Goal: Information Seeking & Learning: Learn about a topic

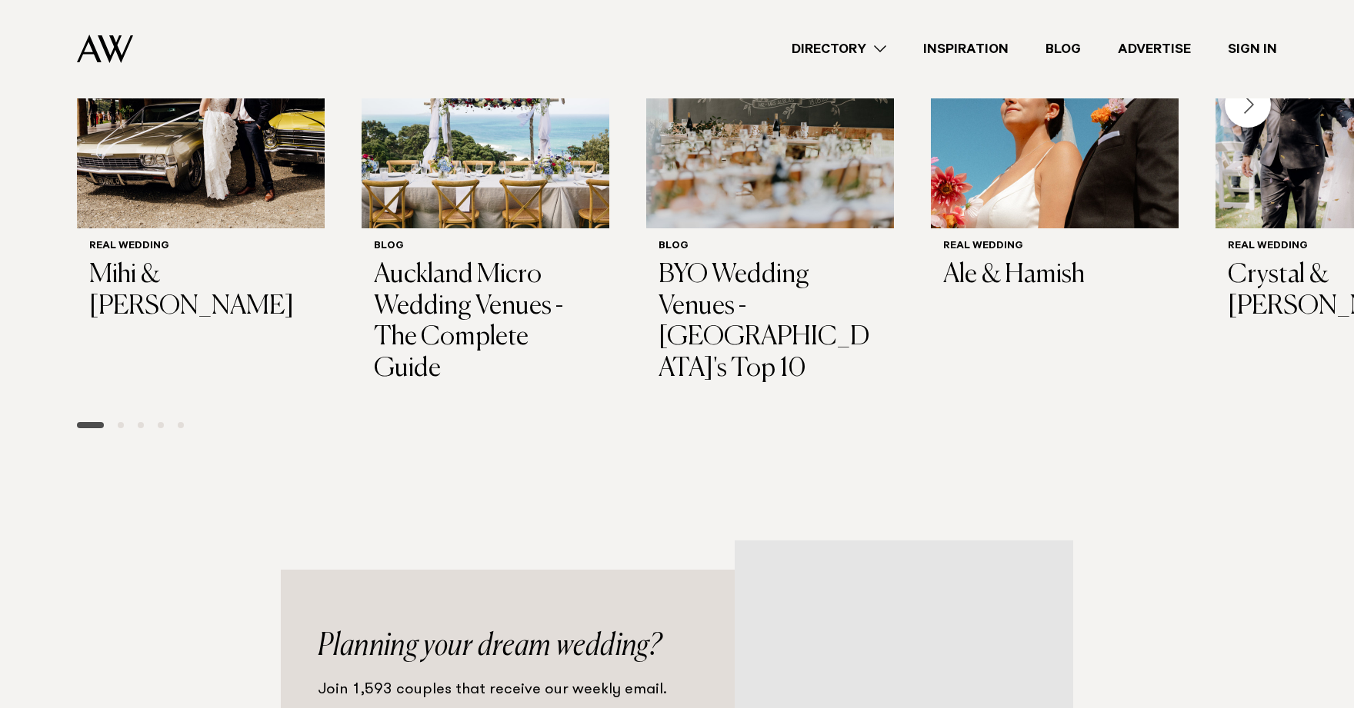
scroll to position [1778, 0]
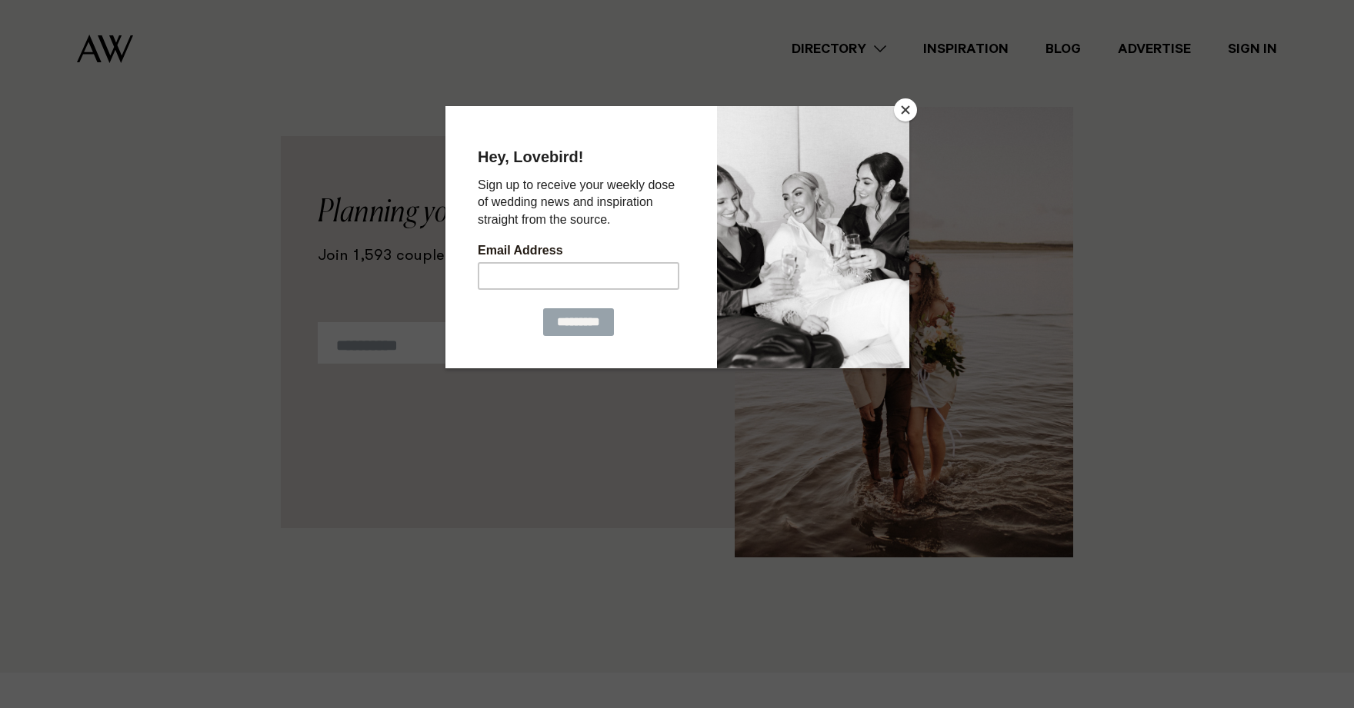
click at [912, 116] on button "Close" at bounding box center [905, 109] width 23 height 23
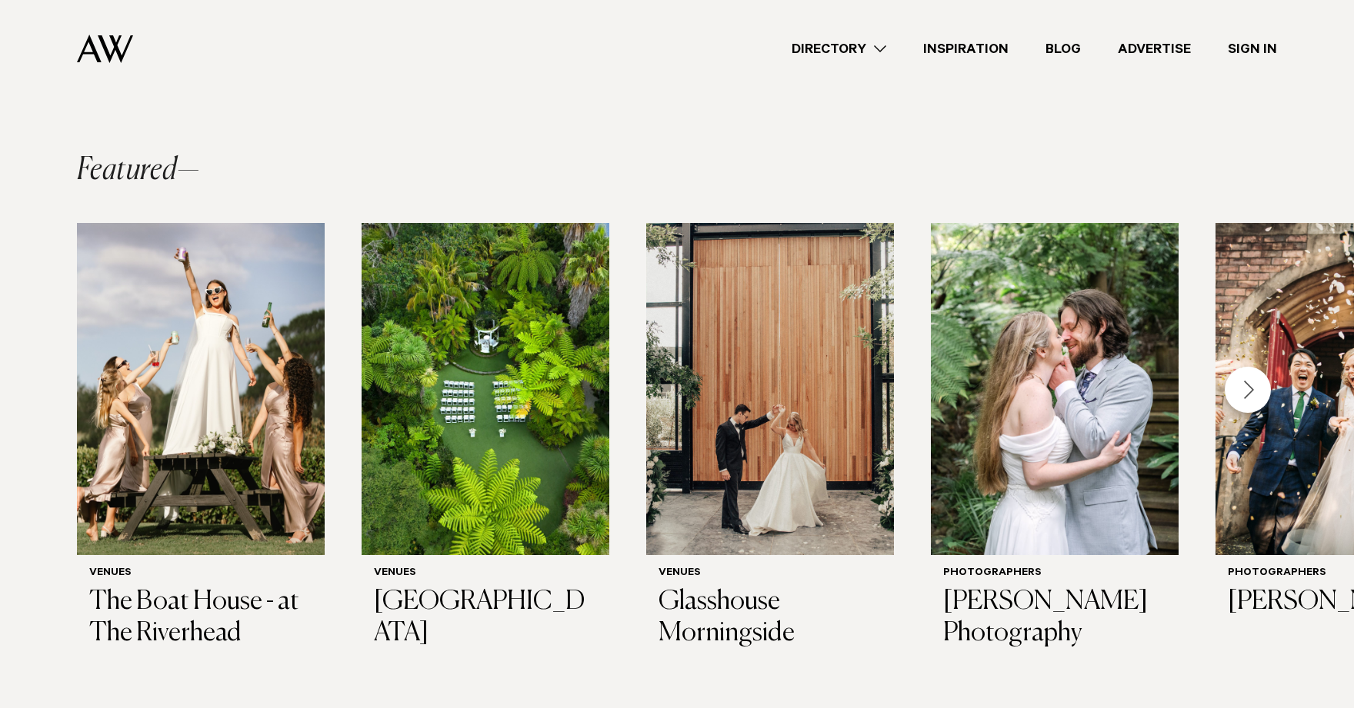
scroll to position [0, 0]
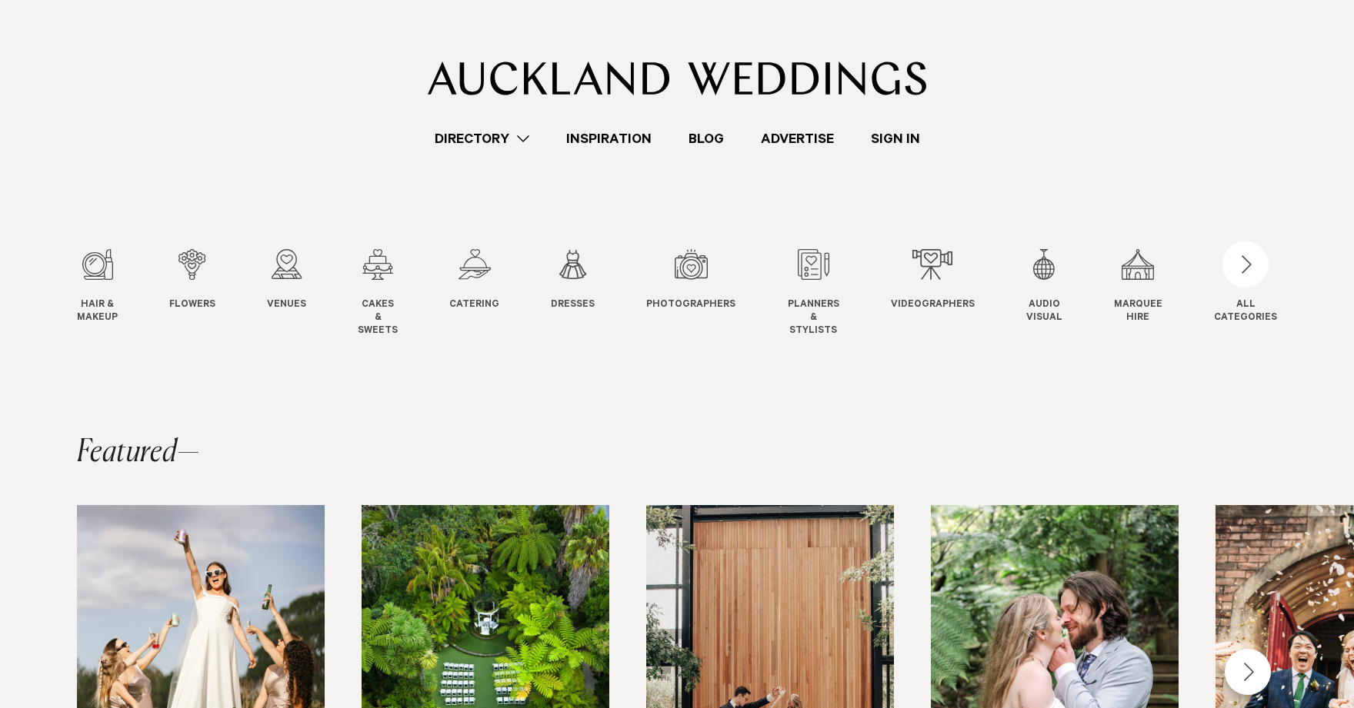
click at [362, 253] on div "Hair & Makeup Hair & Makeup Flowers Flowers Venues" at bounding box center [645, 293] width 1137 height 88
click at [378, 257] on div "4 / 12" at bounding box center [378, 264] width 40 height 31
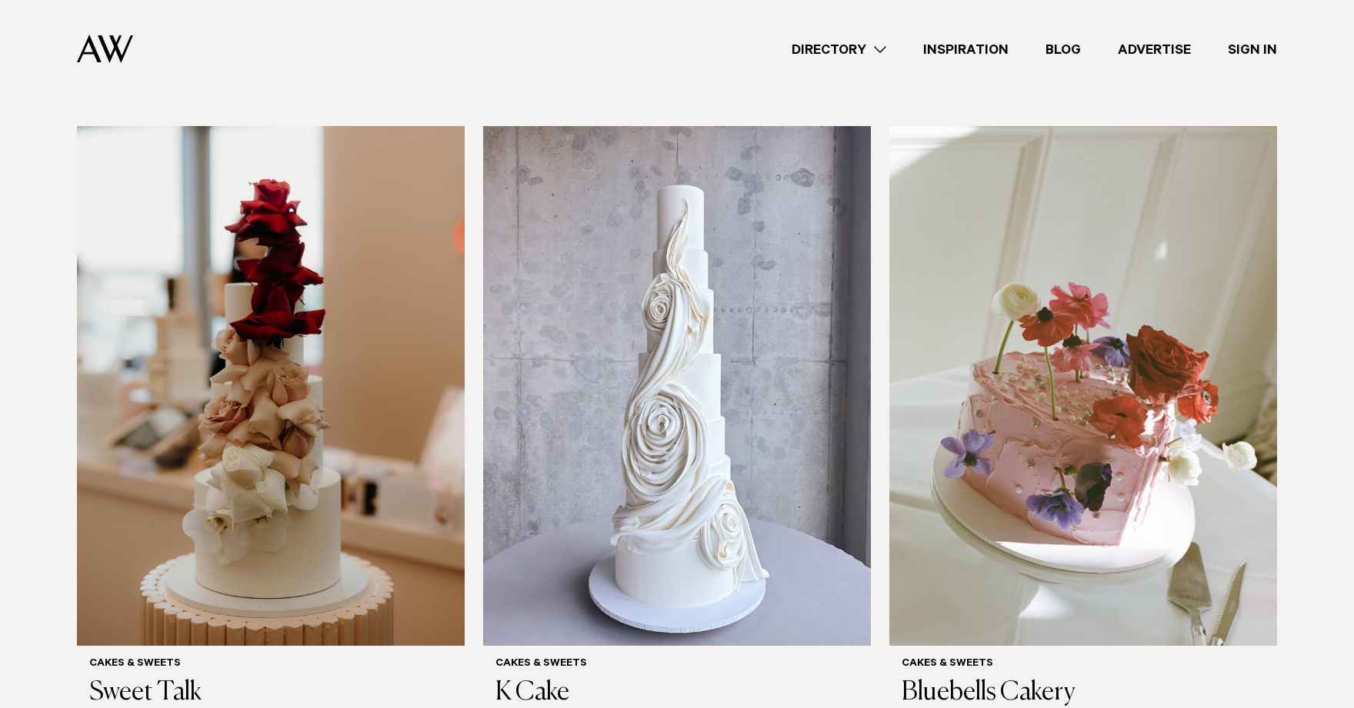
scroll to position [431, 0]
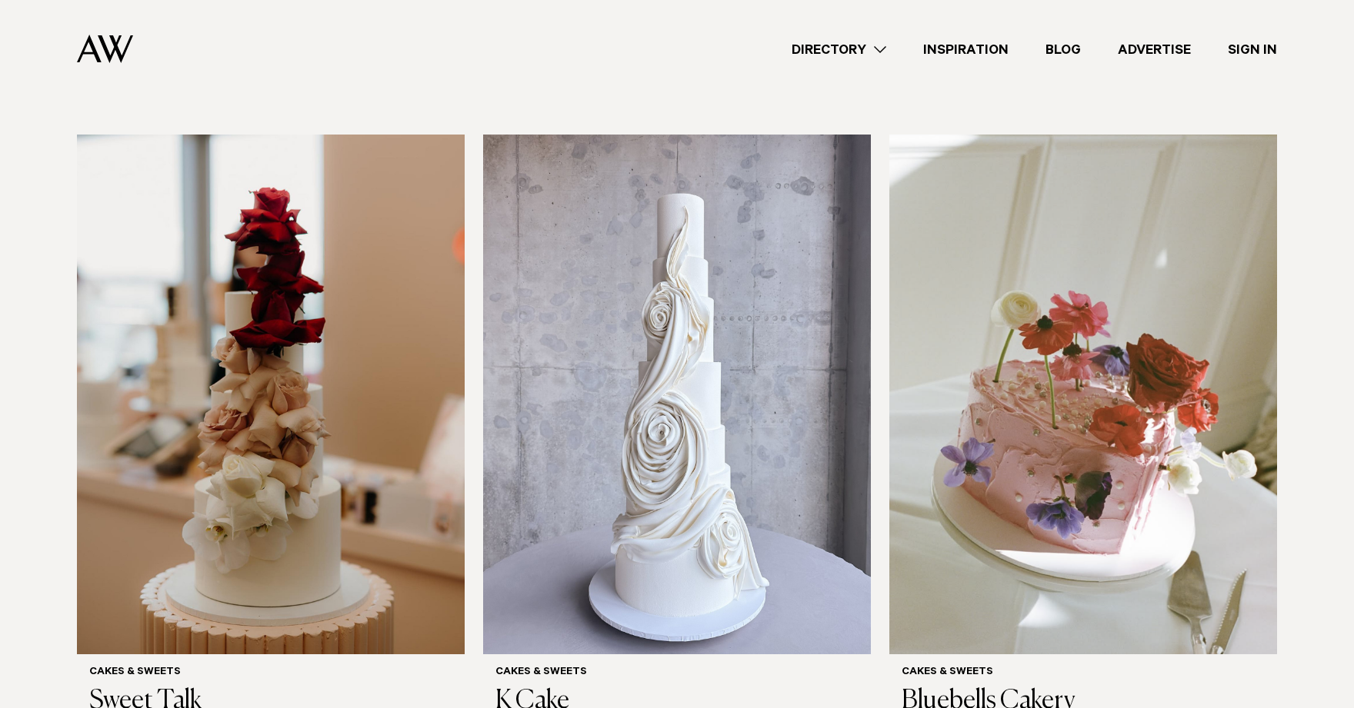
click at [378, 257] on img at bounding box center [271, 395] width 388 height 520
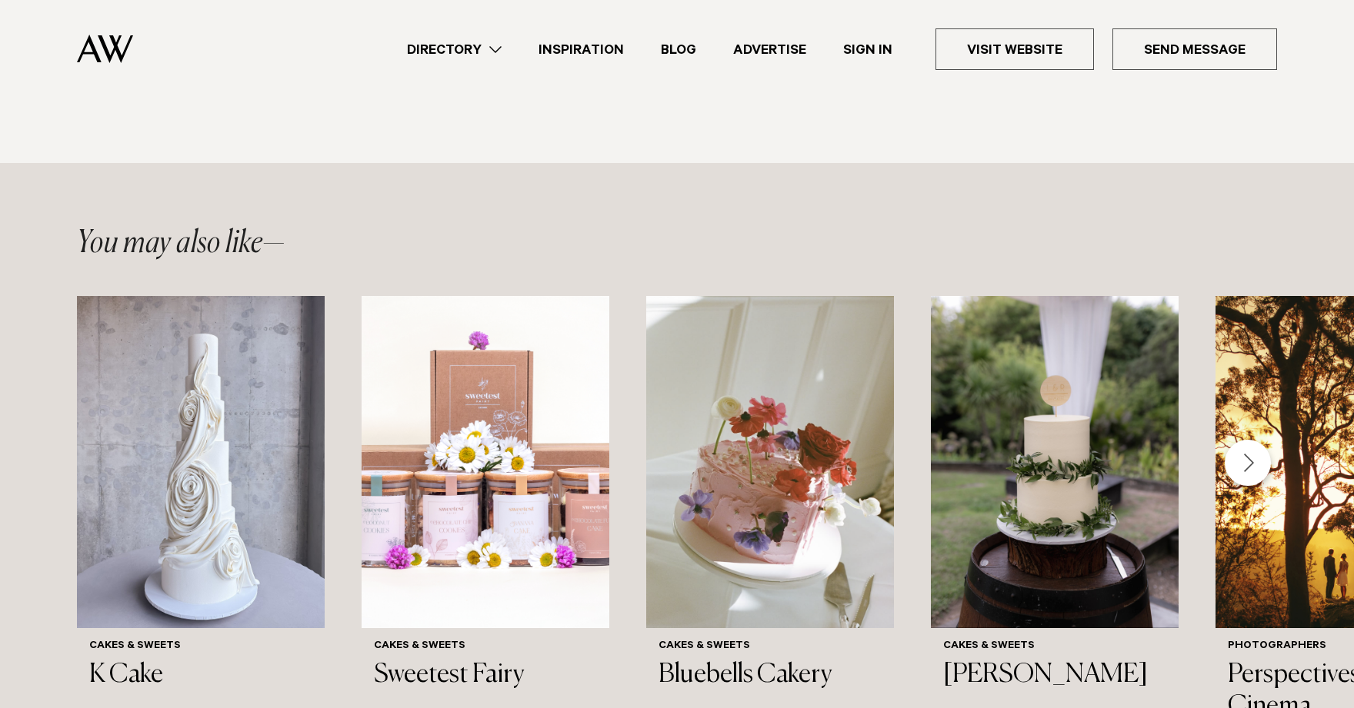
scroll to position [1178, 0]
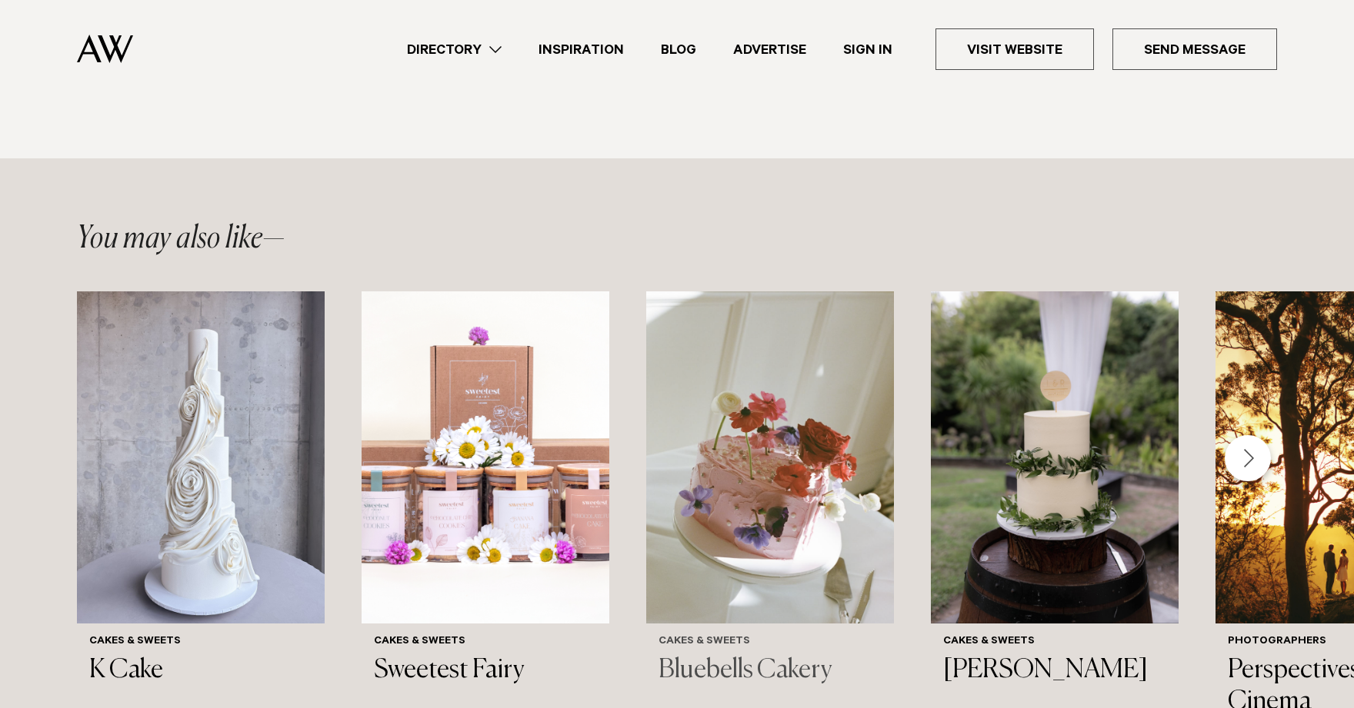
click at [771, 444] on img "3 / 6" at bounding box center [770, 458] width 248 height 332
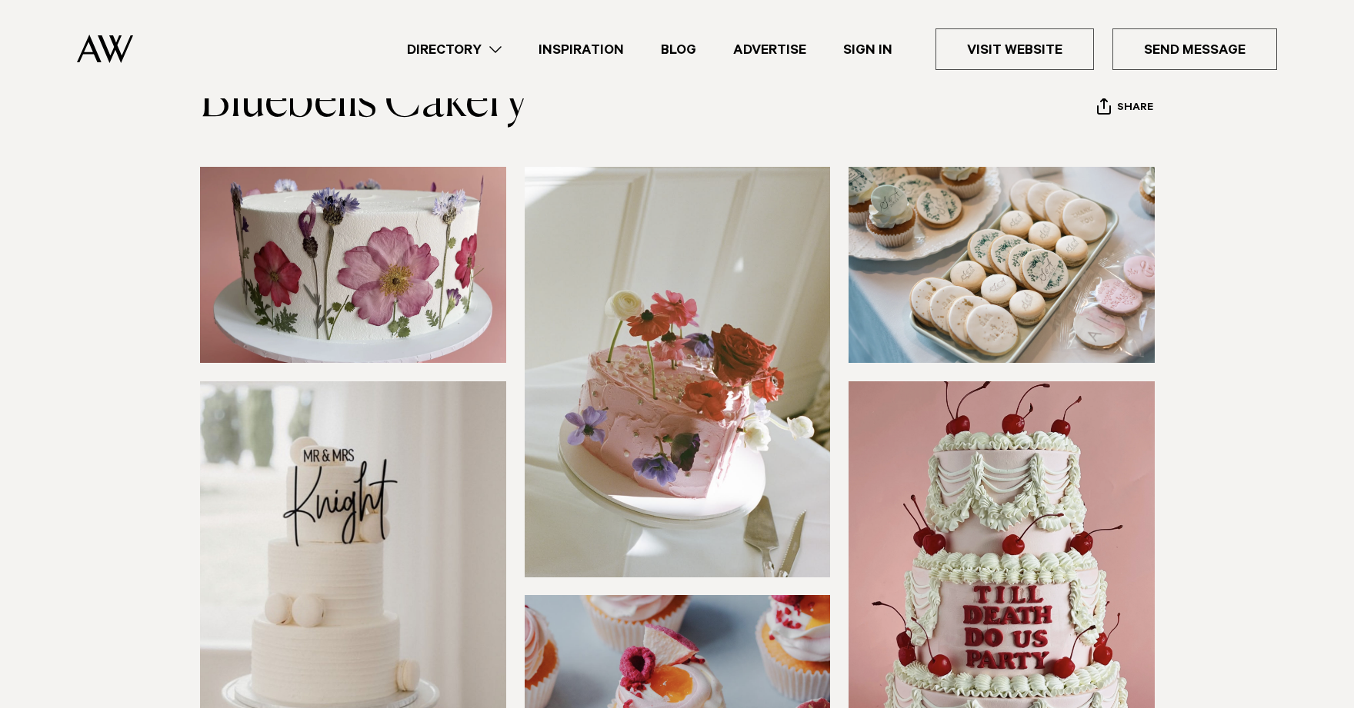
scroll to position [31, 0]
